Goal: Task Accomplishment & Management: Manage account settings

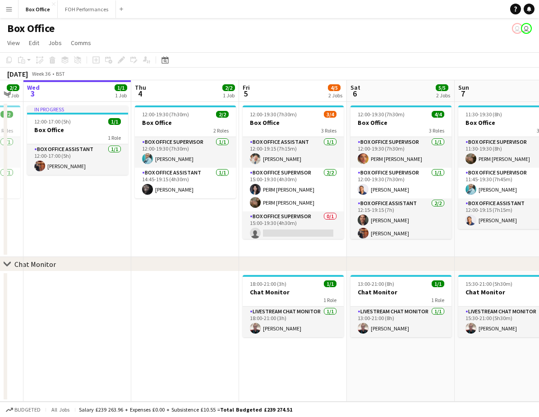
scroll to position [0, 307]
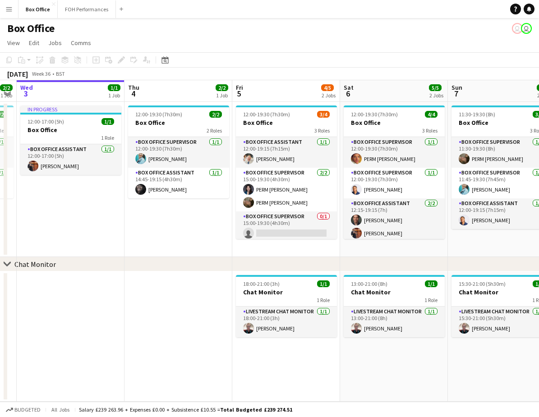
drag, startPoint x: 261, startPoint y: 238, endPoint x: 62, endPoint y: 234, distance: 198.8
click at [62, 234] on app-calendar-viewport "Sun 31 Mon 1 0/1 1 Job Tue 2 2/2 1 Job Wed 3 1/1 1 Job Thu 4 2/2 1 Job Fri 5 4/…" at bounding box center [269, 240] width 539 height 321
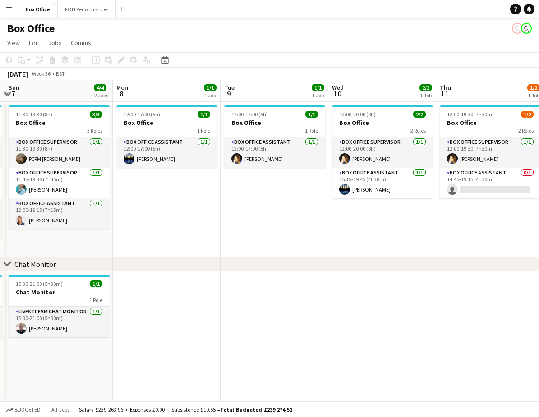
drag, startPoint x: 500, startPoint y: 218, endPoint x: 57, endPoint y: 235, distance: 443.1
click at [57, 235] on app-calendar-viewport "Thu 4 2/2 1 Job Fri 5 4/5 2 Jobs Sat 6 5/5 2 Jobs Sun 7 4/4 2 Jobs Mon 8 1/1 1 …" at bounding box center [269, 240] width 539 height 321
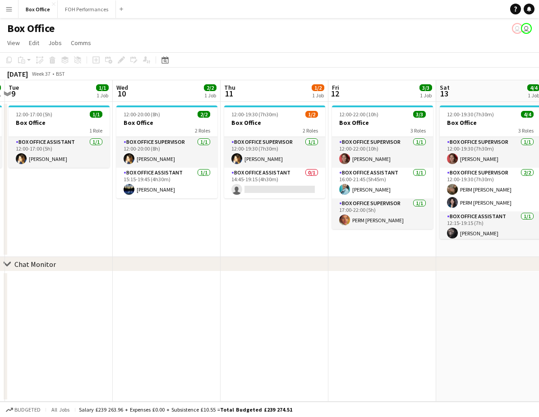
click at [252, 239] on app-calendar-viewport "Sat 6 5/5 2 Jobs Sun 7 4/4 2 Jobs Mon 8 1/1 1 Job Tue 9 1/1 1 Job Wed 10 2/2 1 …" at bounding box center [269, 240] width 539 height 321
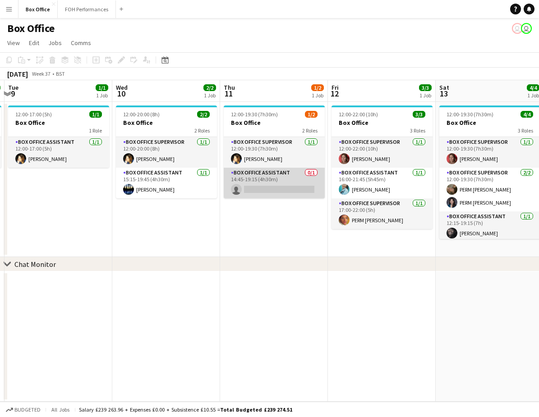
click at [255, 174] on app-card-role "Box Office Assistant 0/1 14:45-19:15 (4h30m) single-neutral-actions" at bounding box center [274, 183] width 101 height 31
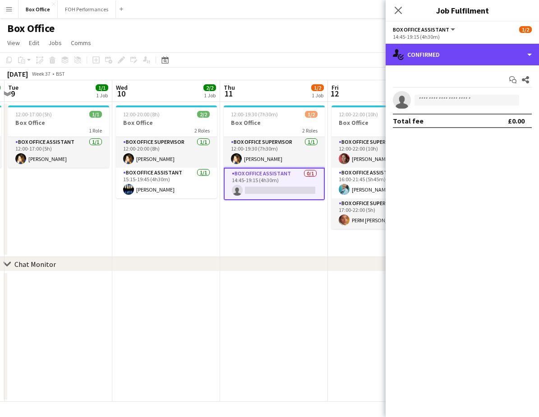
drag, startPoint x: 457, startPoint y: 50, endPoint x: 459, endPoint y: 64, distance: 14.7
click at [457, 49] on div "single-neutral-actions-check-2 Confirmed" at bounding box center [461, 55] width 153 height 22
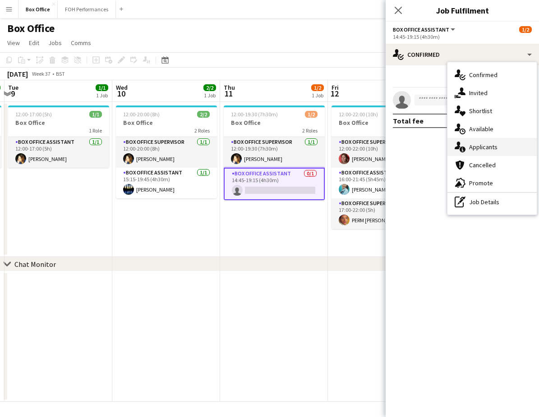
click at [489, 150] on span "Applicants" at bounding box center [483, 147] width 28 height 8
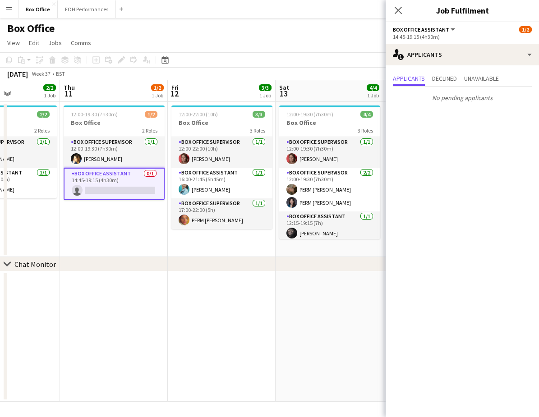
scroll to position [0, 260]
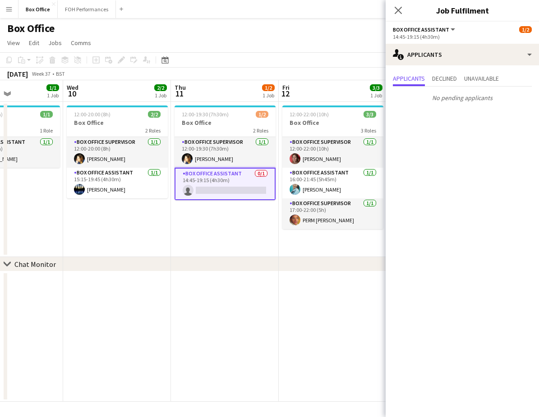
drag, startPoint x: 296, startPoint y: 229, endPoint x: 72, endPoint y: 229, distance: 224.5
click at [72, 229] on app-calendar-viewport "Sun 7 4/4 2 Jobs Mon 8 1/1 1 Job Tue 9 1/1 1 Job Wed 10 2/2 1 Job Thu 11 1/2 1 …" at bounding box center [269, 240] width 539 height 321
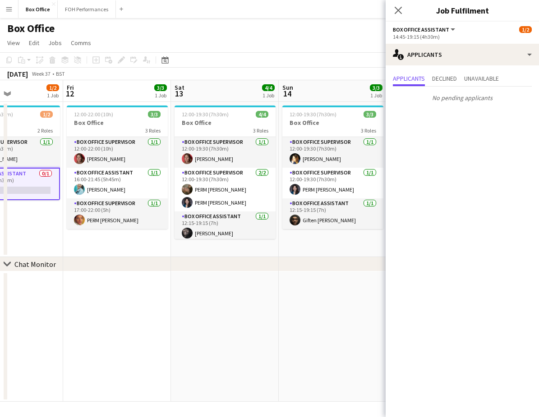
drag, startPoint x: 338, startPoint y: 265, endPoint x: 130, endPoint y: 258, distance: 208.0
click at [129, 259] on div "chevron-right Chat Monitor" at bounding box center [269, 264] width 539 height 14
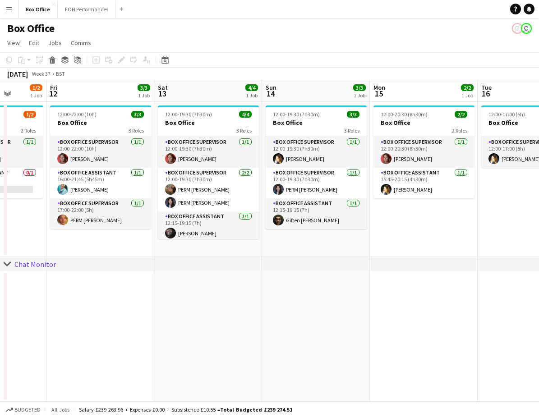
drag, startPoint x: 322, startPoint y: 241, endPoint x: 87, endPoint y: 238, distance: 234.9
click at [87, 238] on app-calendar-viewport "Tue 9 1/1 1 Job Wed 10 2/2 1 Job Thu 11 1/2 1 Job Fri 12 3/3 1 Job Sat 13 4/4 1…" at bounding box center [269, 240] width 539 height 321
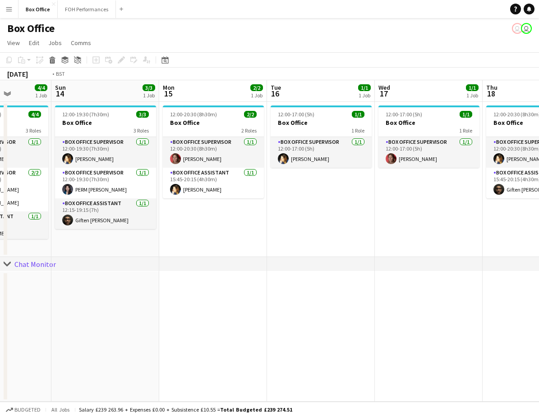
drag, startPoint x: 408, startPoint y: 234, endPoint x: 260, endPoint y: 231, distance: 147.9
click at [226, 236] on app-calendar-viewport "Thu 11 1/2 1 Job Fri 12 3/3 1 Job Sat 13 4/4 1 Job Sun 14 3/3 1 Job Mon 15 2/2 …" at bounding box center [269, 240] width 539 height 321
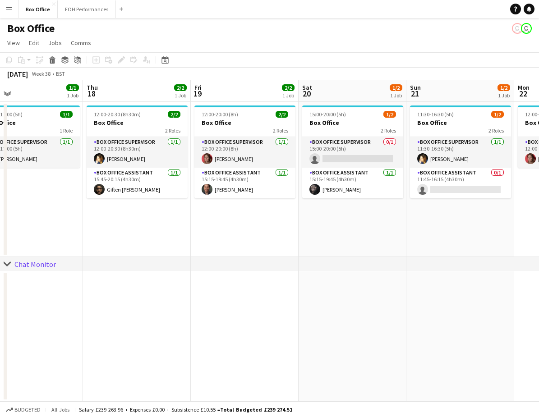
drag, startPoint x: 415, startPoint y: 231, endPoint x: 221, endPoint y: 231, distance: 193.9
click at [221, 231] on app-calendar-viewport "Sun 14 3/3 1 Job Mon 15 2/2 1 Job Tue 16 1/1 1 Job Wed 17 1/1 1 Job Thu 18 2/2 …" at bounding box center [269, 240] width 539 height 321
drag, startPoint x: 427, startPoint y: 224, endPoint x: 306, endPoint y: 226, distance: 121.3
click at [304, 227] on app-calendar-viewport "Sun 14 3/3 1 Job Mon 15 2/2 1 Job Tue 16 1/1 1 Job Wed 17 1/1 1 Job Thu 18 2/2 …" at bounding box center [269, 240] width 539 height 321
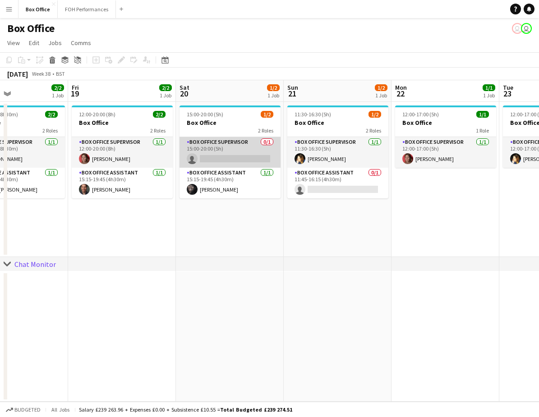
click at [216, 139] on app-card-role "Box Office Supervisor 0/1 15:00-20:00 (5h) single-neutral-actions" at bounding box center [229, 152] width 101 height 31
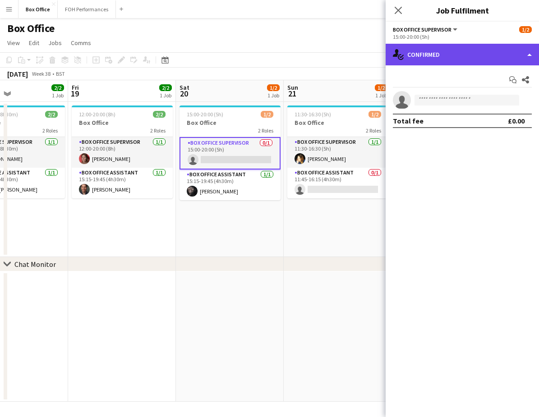
click at [441, 55] on div "single-neutral-actions-check-2 Confirmed" at bounding box center [461, 55] width 153 height 22
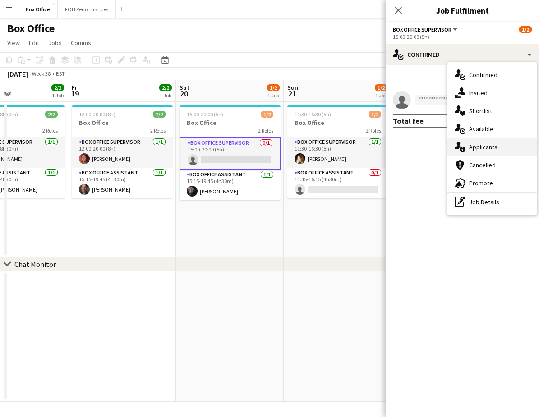
click at [480, 151] on span "Applicants" at bounding box center [483, 147] width 28 height 8
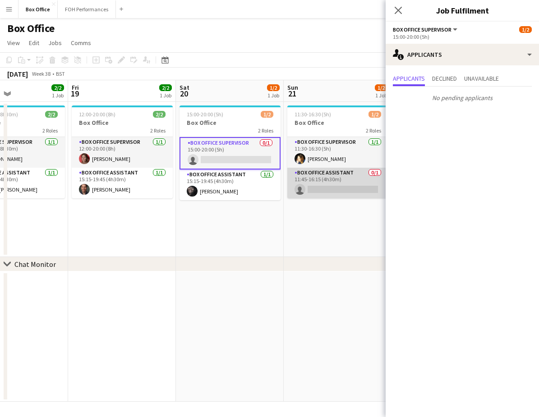
click at [320, 173] on app-card-role "Box Office Assistant 0/1 11:45-16:15 (4h30m) single-neutral-actions" at bounding box center [337, 183] width 101 height 31
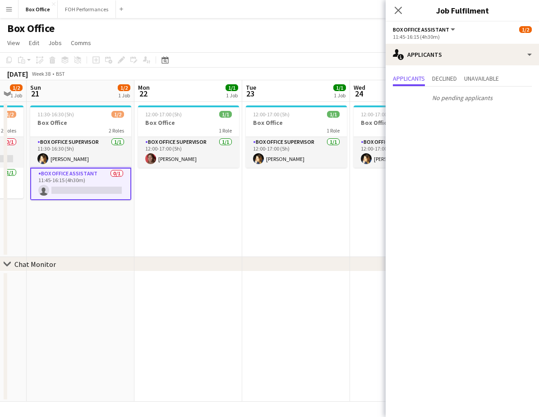
drag, startPoint x: 328, startPoint y: 238, endPoint x: 109, endPoint y: 219, distance: 220.3
click at [71, 223] on app-calendar-viewport "Thu 18 2/2 1 Job Fri 19 2/2 1 Job Sat 20 1/2 1 Job Sun 21 1/2 1 Job Mon 22 1/1 …" at bounding box center [269, 240] width 539 height 321
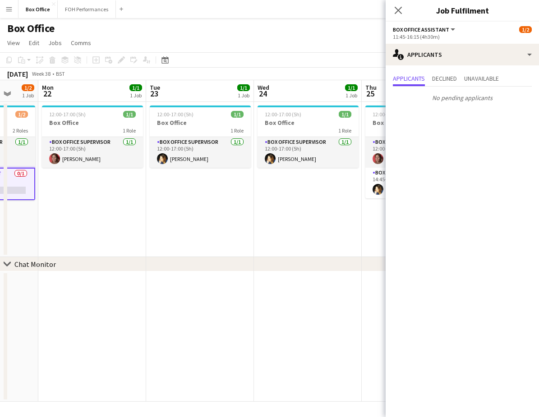
drag, startPoint x: 324, startPoint y: 219, endPoint x: 28, endPoint y: 220, distance: 295.7
click at [26, 221] on app-calendar-viewport "Fri 19 2/2 1 Job Sat 20 1/2 1 Job Sun 21 1/2 1 Job Mon 22 1/1 1 Job Tue 23 1/1 …" at bounding box center [269, 240] width 539 height 321
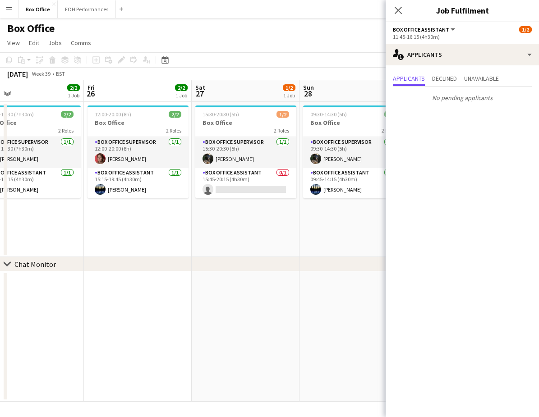
drag, startPoint x: 298, startPoint y: 231, endPoint x: 169, endPoint y: 236, distance: 129.0
click at [169, 237] on app-calendar-viewport "Mon 22 1/1 1 Job Tue 23 1/1 1 Job Wed 24 1/1 1 Job Thu 25 2/2 1 Job Fri 26 2/2 …" at bounding box center [269, 240] width 539 height 321
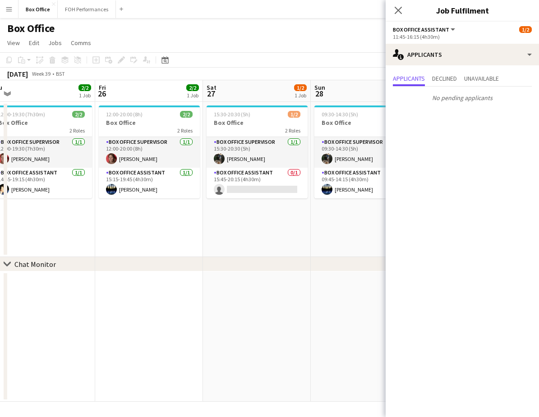
drag, startPoint x: 313, startPoint y: 227, endPoint x: 217, endPoint y: 229, distance: 96.1
click at [217, 229] on app-calendar-viewport "Mon 22 1/1 1 Job Tue 23 1/1 1 Job Wed 24 1/1 1 Job Thu 25 2/2 1 Job Fri 26 2/2 …" at bounding box center [269, 240] width 539 height 321
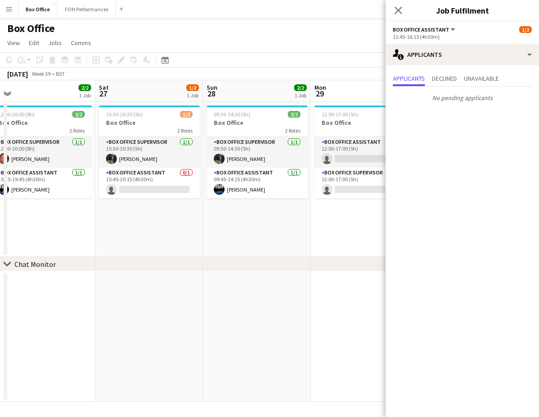
scroll to position [0, 338]
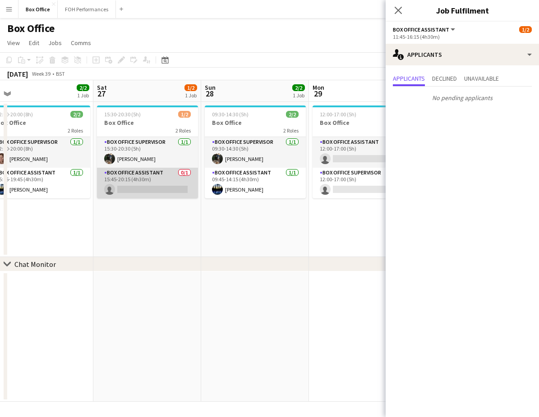
click at [143, 170] on app-card-role "Box Office Assistant 0/1 15:45-20:15 (4h30m) single-neutral-actions" at bounding box center [147, 183] width 101 height 31
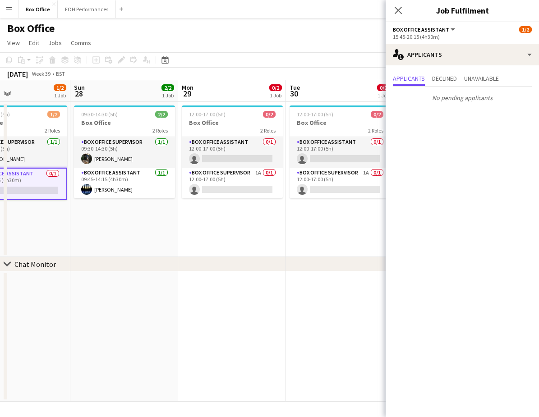
drag, startPoint x: 285, startPoint y: 237, endPoint x: 154, endPoint y: 239, distance: 131.7
click at [154, 239] on app-calendar-viewport "Thu 25 2/2 1 Job Fri 26 2/2 1 Job Sat 27 1/2 1 Job Sun 28 2/2 1 Job Mon 29 0/2 …" at bounding box center [269, 240] width 539 height 321
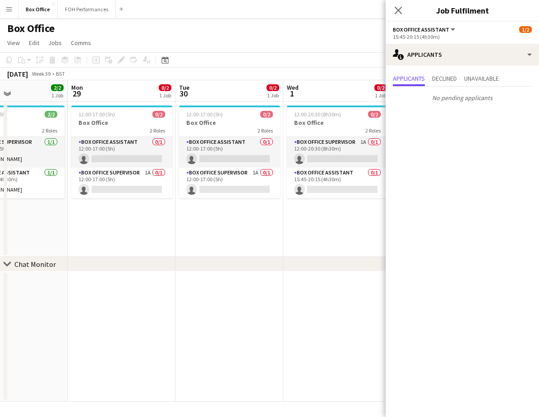
scroll to position [0, 268]
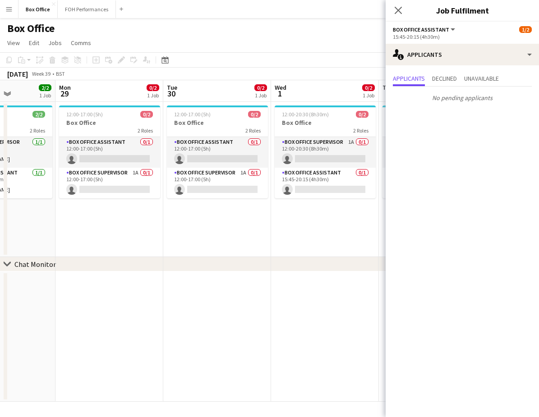
drag, startPoint x: 262, startPoint y: 234, endPoint x: 140, endPoint y: 236, distance: 121.7
click at [140, 236] on app-calendar-viewport "Fri 26 2/2 1 Job Sat 27 1/2 1 Job Sun 28 2/2 1 Job Mon 29 0/2 1 Job Tue 30 0/2 …" at bounding box center [269, 240] width 539 height 321
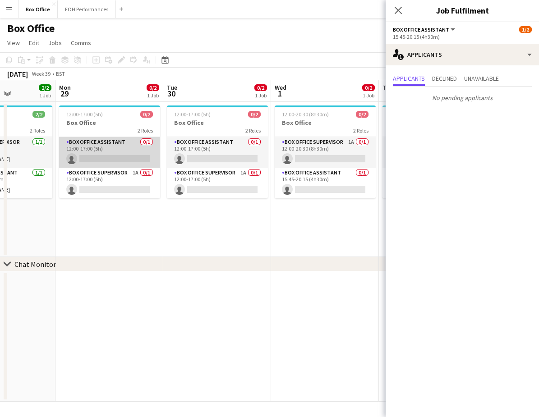
click at [103, 142] on app-card-role "Box Office Assistant 0/1 12:00-17:00 (5h) single-neutral-actions" at bounding box center [109, 152] width 101 height 31
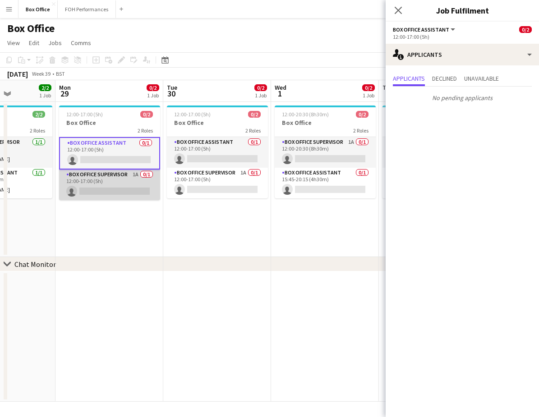
click at [102, 173] on app-card-role "Box Office Supervisor 1A 0/1 12:00-17:00 (5h) single-neutral-actions" at bounding box center [109, 185] width 101 height 31
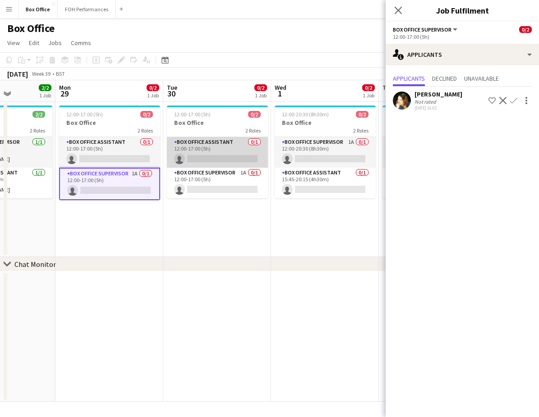
click at [209, 141] on app-card-role "Box Office Assistant 0/1 12:00-17:00 (5h) single-neutral-actions" at bounding box center [217, 152] width 101 height 31
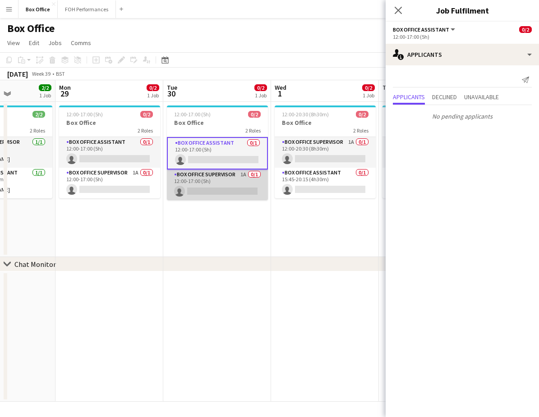
click at [196, 173] on app-card-role "Box Office Supervisor 1A 0/1 12:00-17:00 (5h) single-neutral-actions" at bounding box center [217, 185] width 101 height 31
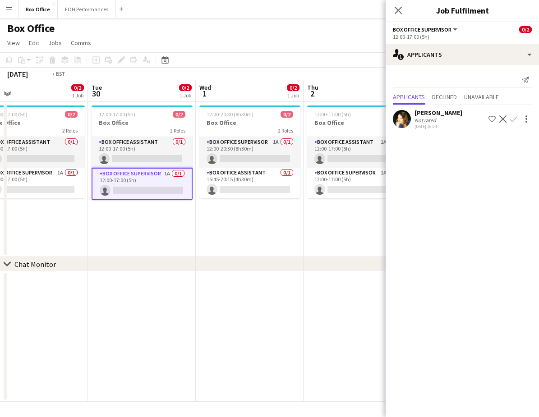
scroll to position [0, 325]
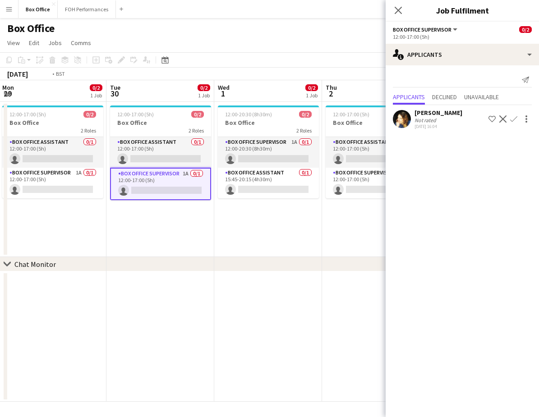
drag, startPoint x: 250, startPoint y: 227, endPoint x: 87, endPoint y: 224, distance: 163.2
click at [87, 224] on app-calendar-viewport "Fri 26 2/2 1 Job Sat 27 1/2 1 Job Sun 28 2/2 1 Job Mon 29 0/2 1 Job Tue 30 0/2 …" at bounding box center [269, 240] width 539 height 321
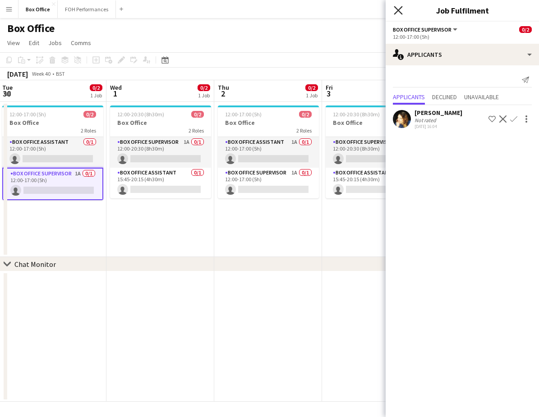
click at [397, 12] on icon "Close pop-in" at bounding box center [398, 10] width 9 height 9
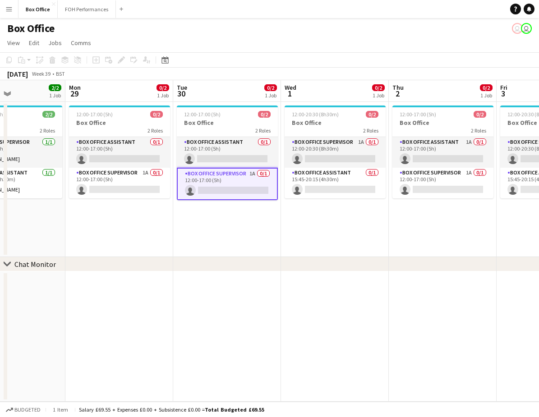
drag, startPoint x: 418, startPoint y: 243, endPoint x: 451, endPoint y: 238, distance: 33.4
click at [451, 238] on app-calendar-viewport "Fri 26 2/2 1 Job Sat 27 1/2 1 Job Sun 28 2/2 1 Job Mon 29 0/2 1 Job Tue 30 0/2 …" at bounding box center [269, 240] width 539 height 321
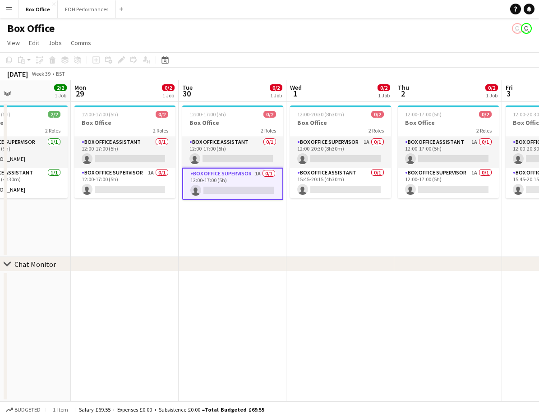
drag, startPoint x: 304, startPoint y: 247, endPoint x: 427, endPoint y: 236, distance: 124.1
click at [427, 236] on app-calendar-viewport "Fri 26 2/2 1 Job Sat 27 1/2 1 Job Sun 28 2/2 1 Job Mon 29 0/2 1 Job Tue 30 0/2 …" at bounding box center [269, 240] width 539 height 321
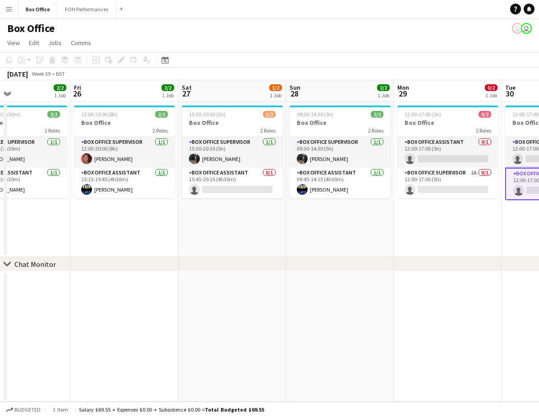
drag, startPoint x: 449, startPoint y: 234, endPoint x: 225, endPoint y: 238, distance: 223.6
click at [449, 234] on app-calendar-viewport "Tue 23 1/1 1 Job Wed 24 1/1 1 Job Thu 25 2/2 1 Job Fri 26 2/2 1 Job Sat 27 1/2 …" at bounding box center [269, 240] width 539 height 321
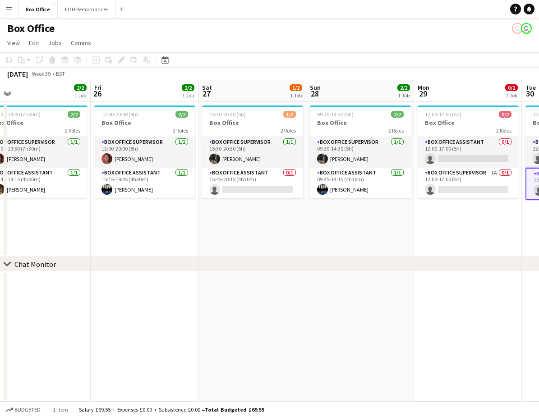
drag, startPoint x: 260, startPoint y: 236, endPoint x: 165, endPoint y: 246, distance: 94.7
click at [353, 235] on app-calendar-viewport "Tue 23 1/1 1 Job Wed 24 1/1 1 Job Thu 25 2/2 1 Job Fri 26 2/2 1 Job Sat 27 1/2 …" at bounding box center [269, 240] width 539 height 321
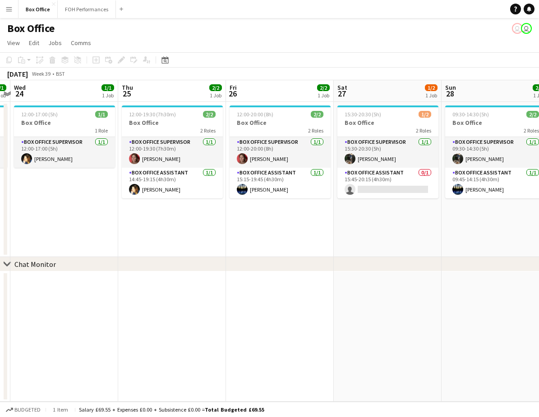
drag, startPoint x: 160, startPoint y: 247, endPoint x: 196, endPoint y: 250, distance: 36.2
click at [296, 243] on app-calendar-viewport "Mon 22 1/1 1 Job Tue 23 1/1 1 Job Wed 24 1/1 1 Job Thu 25 2/2 1 Job Fri 26 2/2 …" at bounding box center [269, 240] width 539 height 321
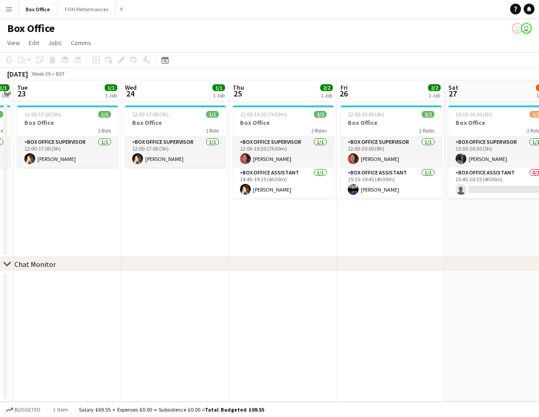
click at [376, 247] on app-calendar-viewport "Sun 21 1/2 1 Job Mon 22 1/1 1 Job Tue 23 1/1 1 Job Wed 24 1/1 1 Job Thu 25 2/2 …" at bounding box center [269, 240] width 539 height 321
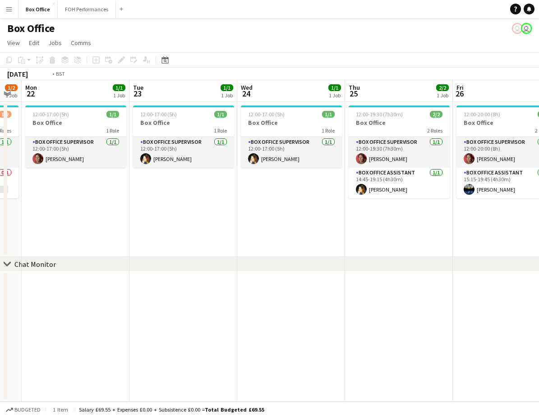
drag, startPoint x: 165, startPoint y: 231, endPoint x: 315, endPoint y: 219, distance: 150.6
click at [315, 219] on app-calendar-viewport "Sat 20 1/2 1 Job Sun 21 1/2 1 Job Mon 22 1/1 1 Job Tue 23 1/1 1 Job Wed 24 1/1 …" at bounding box center [269, 240] width 539 height 321
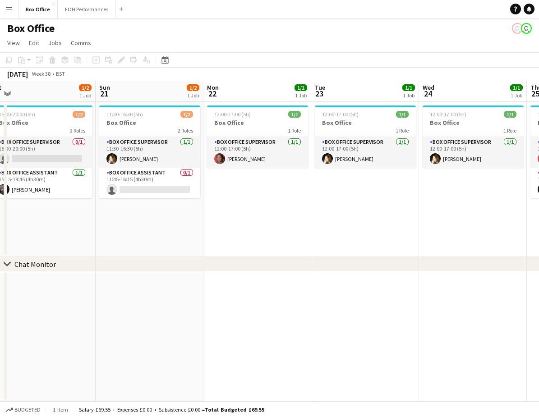
drag, startPoint x: 192, startPoint y: 220, endPoint x: 276, endPoint y: 207, distance: 84.4
click at [276, 207] on app-calendar-viewport "Thu 18 2/2 1 Job Fri 19 2/2 1 Job Sat 20 1/2 1 Job Sun 21 1/2 1 Job Mon 22 1/1 …" at bounding box center [269, 240] width 539 height 321
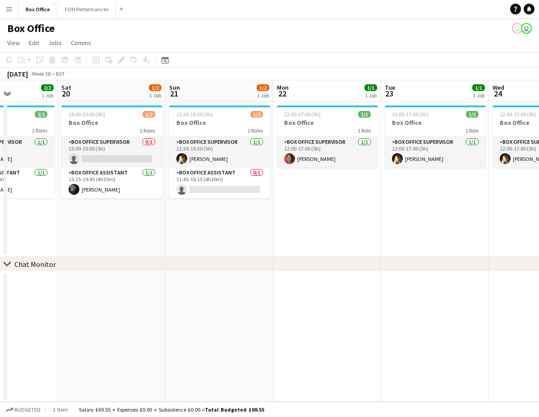
drag, startPoint x: 235, startPoint y: 206, endPoint x: 403, endPoint y: 189, distance: 169.0
click at [403, 189] on app-calendar-viewport "Wed 17 1/1 1 Job Thu 18 2/2 1 Job Fri 19 2/2 1 Job Sat 20 1/2 1 Job Sun 21 1/2 …" at bounding box center [269, 240] width 539 height 321
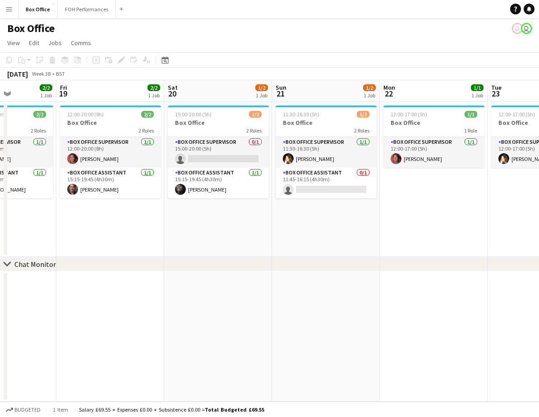
drag, startPoint x: 248, startPoint y: 253, endPoint x: 363, endPoint y: 212, distance: 122.6
click at [363, 212] on app-calendar-viewport "Tue 16 1/1 1 Job Wed 17 1/1 1 Job Thu 18 2/2 1 Job Fri 19 2/2 1 Job Sat 20 1/2 …" at bounding box center [269, 240] width 539 height 321
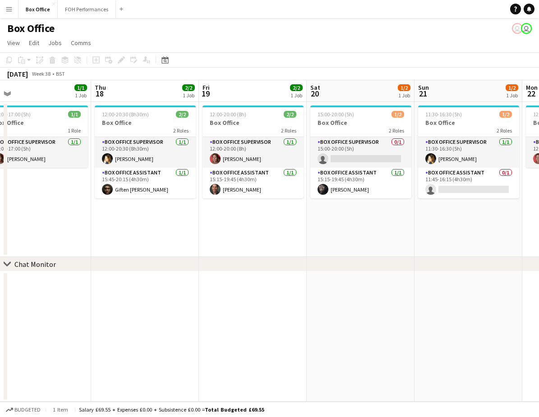
drag, startPoint x: 169, startPoint y: 243, endPoint x: 317, endPoint y: 228, distance: 149.1
click at [317, 228] on app-calendar-viewport "Mon 15 2/2 1 Job Tue 16 1/1 1 Job Wed 17 1/1 1 Job Thu 18 2/2 1 Job Fri 19 2/2 …" at bounding box center [269, 240] width 539 height 321
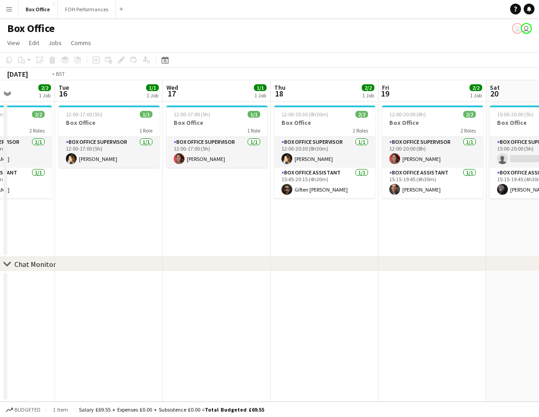
drag, startPoint x: 286, startPoint y: 226, endPoint x: 333, endPoint y: 220, distance: 47.8
click at [342, 219] on app-calendar-viewport "Sat 13 4/4 1 Job Sun 14 3/3 1 Job Mon 15 2/2 1 Job Tue 16 1/1 1 Job Wed 17 1/1 …" at bounding box center [269, 240] width 539 height 321
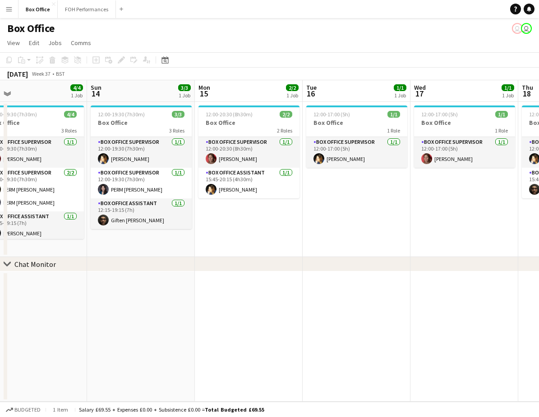
drag, startPoint x: 188, startPoint y: 234, endPoint x: 327, endPoint y: 212, distance: 141.0
click at [327, 212] on app-calendar-viewport "Thu 11 1/2 1 Job Fri 12 3/3 1 Job Sat 13 4/4 1 Job Sun 14 3/3 1 Job Mon 15 2/2 …" at bounding box center [269, 240] width 539 height 321
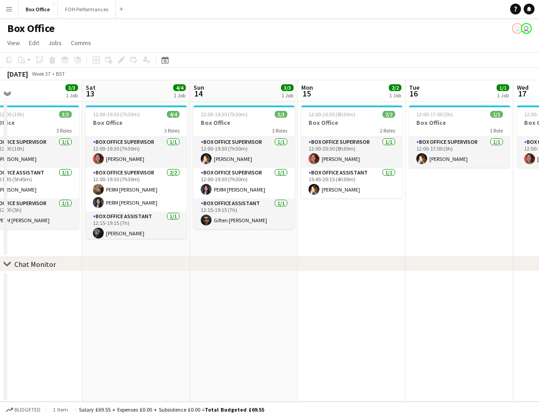
drag, startPoint x: 191, startPoint y: 238, endPoint x: 412, endPoint y: 216, distance: 222.9
click at [412, 216] on app-calendar-viewport "Wed 10 2/2 1 Job Thu 11 1/2 1 Job Fri 12 3/3 1 Job Sat 13 4/4 1 Job Sun 14 3/3 …" at bounding box center [269, 240] width 539 height 321
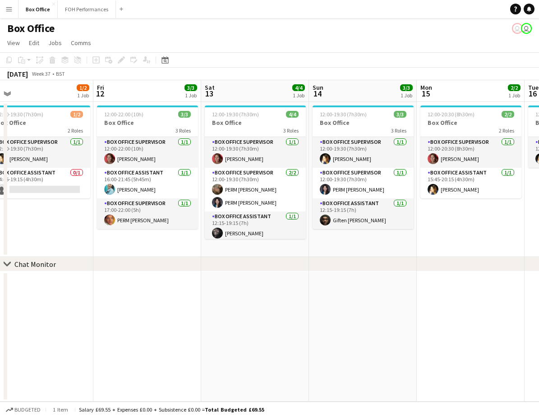
drag, startPoint x: 206, startPoint y: 257, endPoint x: 308, endPoint y: 250, distance: 102.1
click at [315, 249] on div "chevron-right Chat Monitor Tue 9 1/1 1 Job Wed 10 2/2 1 Job Thu 11 1/2 1 Job Fr…" at bounding box center [269, 240] width 539 height 321
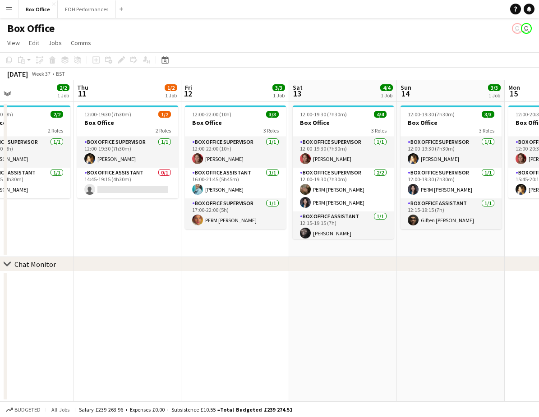
drag, startPoint x: 176, startPoint y: 243, endPoint x: 328, endPoint y: 237, distance: 152.1
click at [328, 237] on app-calendar-viewport "Mon 8 1/1 1 Job Tue 9 1/1 1 Job Wed 10 2/2 1 Job Thu 11 1/2 1 Job Fri 12 3/3 1 …" at bounding box center [269, 240] width 539 height 321
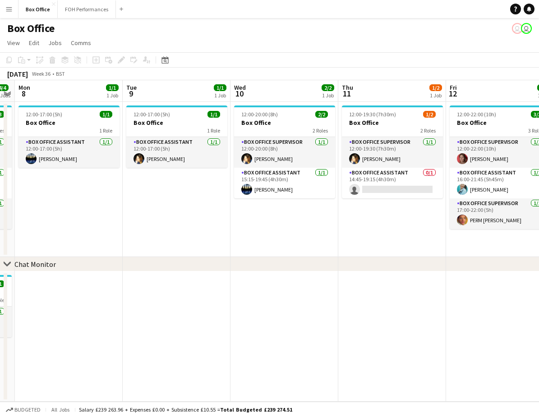
drag, startPoint x: 260, startPoint y: 231, endPoint x: 333, endPoint y: 227, distance: 73.6
click at [334, 227] on app-calendar-viewport "Sat 6 5/5 2 Jobs Sun 7 4/4 2 Jobs Mon 8 1/1 1 Job Tue 9 1/1 1 Job Wed 10 2/2 1 …" at bounding box center [269, 240] width 539 height 321
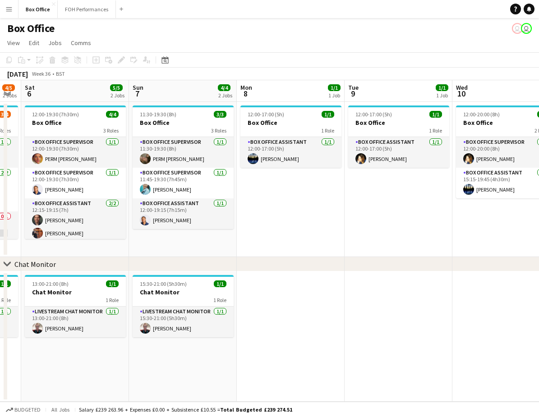
drag, startPoint x: 140, startPoint y: 236, endPoint x: 362, endPoint y: 214, distance: 222.9
click at [362, 214] on app-calendar-viewport "Thu 4 2/2 1 Job Fri 5 4/5 2 Jobs Sat 6 5/5 2 Jobs Sun 7 4/4 2 Jobs Mon 8 1/1 1 …" at bounding box center [269, 240] width 539 height 321
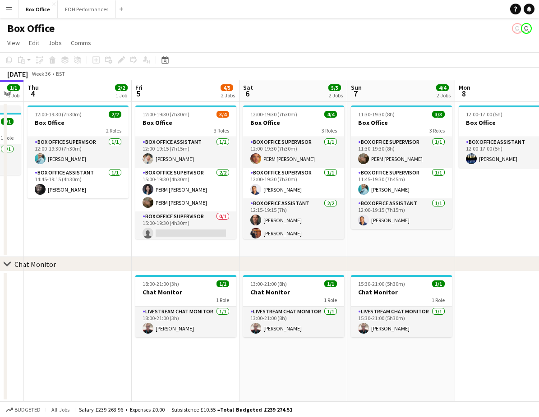
drag, startPoint x: 102, startPoint y: 253, endPoint x: 320, endPoint y: 243, distance: 218.5
click at [320, 243] on app-calendar-viewport "Tue 2 2/2 1 Job Wed 3 1/1 1 Job Thu 4 2/2 1 Job Fri 5 4/5 2 Jobs Sat 6 5/5 2 Jo…" at bounding box center [269, 240] width 539 height 321
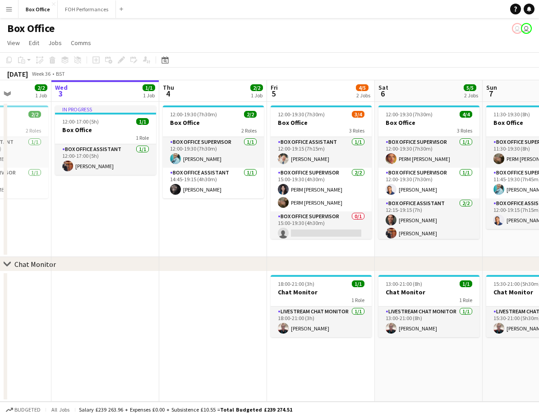
drag, startPoint x: 133, startPoint y: 245, endPoint x: 306, endPoint y: 232, distance: 172.7
click at [379, 228] on app-calendar-viewport "Sun 31 Mon 1 0/1 1 Job Tue 2 2/2 1 Job Wed 3 1/1 1 Job Thu 4 2/2 1 Job Fri 5 4/…" at bounding box center [269, 240] width 539 height 321
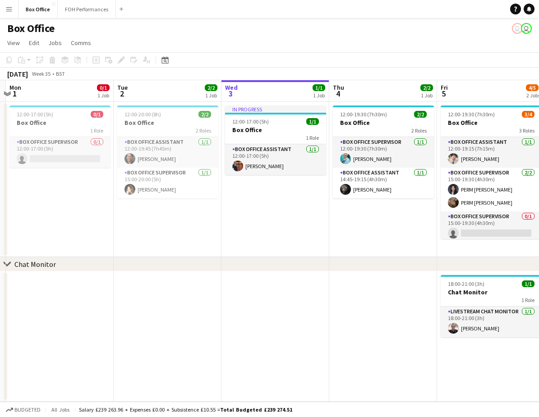
scroll to position [0, 203]
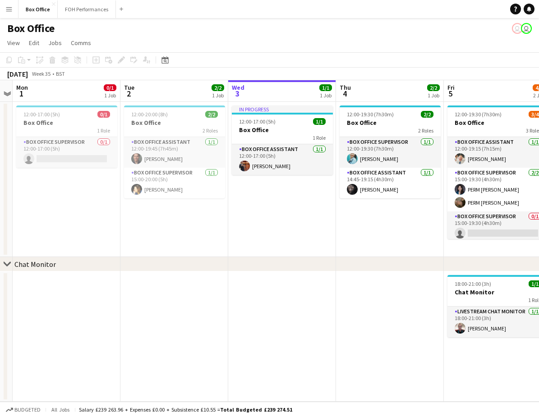
drag, startPoint x: 206, startPoint y: 233, endPoint x: 380, endPoint y: 221, distance: 174.4
click at [380, 221] on app-calendar-viewport "Sat 30 Sun 31 Mon 1 0/1 1 Job Tue 2 2/2 1 Job Wed 3 1/1 1 Job Thu 4 2/2 1 Job F…" at bounding box center [269, 240] width 539 height 321
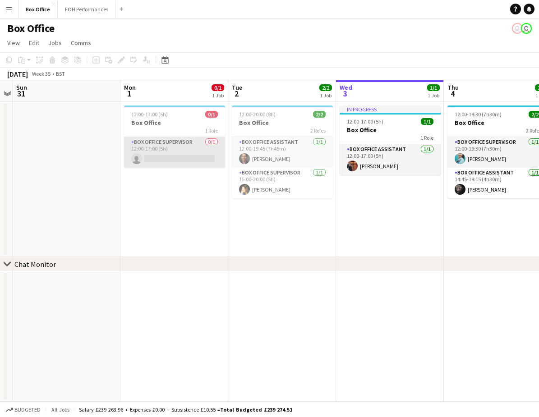
click at [175, 140] on app-card-role "Box Office Supervisor 0/1 12:00-17:00 (5h) single-neutral-actions" at bounding box center [174, 152] width 101 height 31
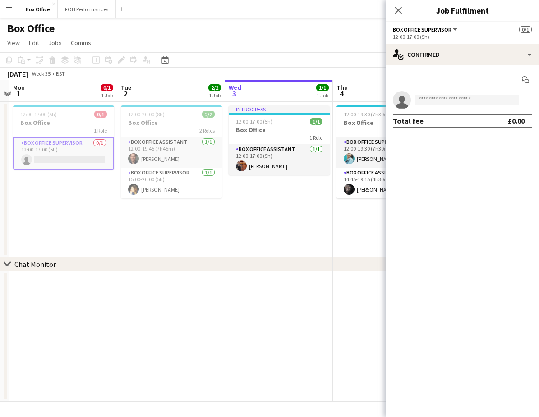
drag, startPoint x: 229, startPoint y: 242, endPoint x: 122, endPoint y: 236, distance: 107.4
click at [118, 240] on app-calendar-viewport "Fri 29 4/4 1 Job Sat 30 Sun 31 Mon 1 0/1 1 Job Tue 2 2/2 1 Job Wed 3 1/1 1 Job …" at bounding box center [269, 240] width 539 height 321
click at [240, 238] on app-date-cell "In progress 12:00-17:00 (5h) 1/1 Box Office 1 Role Box Office Assistant [DATE] …" at bounding box center [279, 179] width 108 height 155
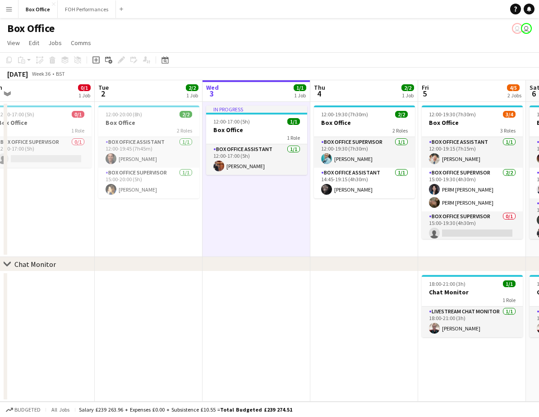
drag, startPoint x: 302, startPoint y: 238, endPoint x: 172, endPoint y: 240, distance: 129.9
click at [172, 240] on app-calendar-viewport "Fri 29 4/4 1 Job Sat 30 Sun 31 Mon 1 0/1 1 Job Tue 2 2/2 1 Job Wed 3 1/1 1 Job …" at bounding box center [269, 240] width 539 height 321
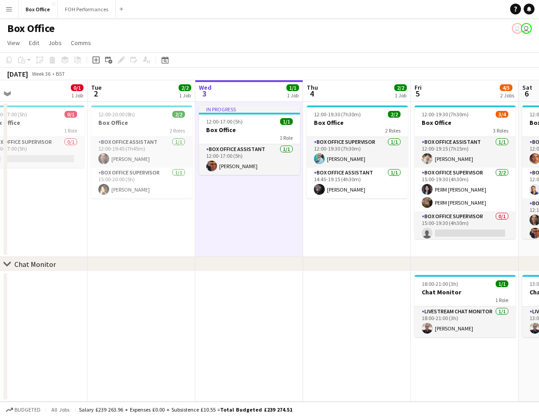
scroll to position [0, 217]
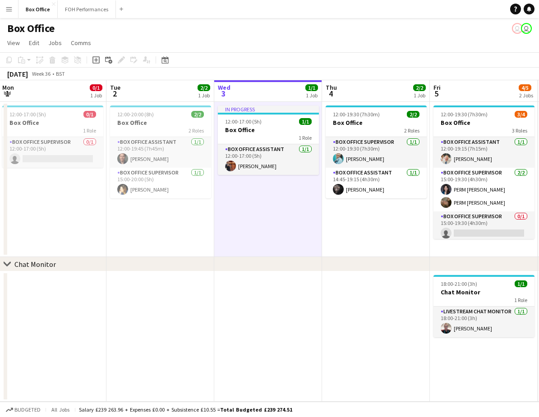
drag, startPoint x: 172, startPoint y: 240, endPoint x: 291, endPoint y: 240, distance: 119.5
click at [291, 240] on app-calendar-viewport "Sat 30 Sun 31 Mon 1 0/1 1 Job Tue 2 2/2 1 Job Wed 3 1/1 1 Job Thu 4 2/2 1 Job F…" at bounding box center [269, 240] width 539 height 321
